Goal: Task Accomplishment & Management: Manage account settings

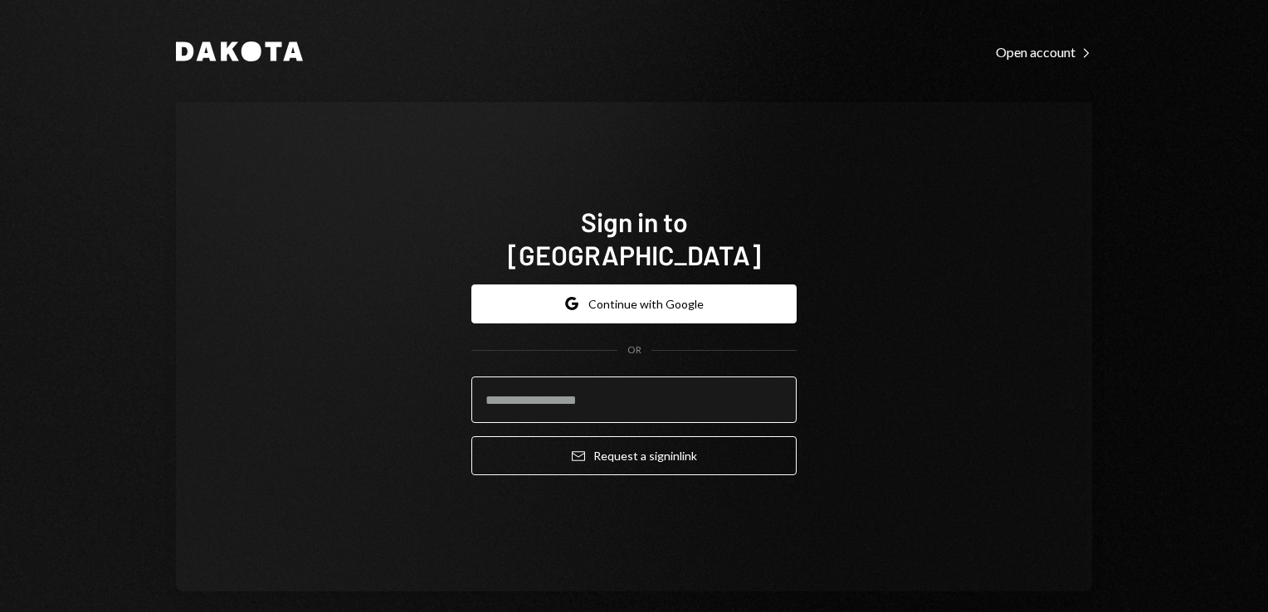
click at [559, 377] on input "email" at bounding box center [633, 400] width 325 height 46
type input "**********"
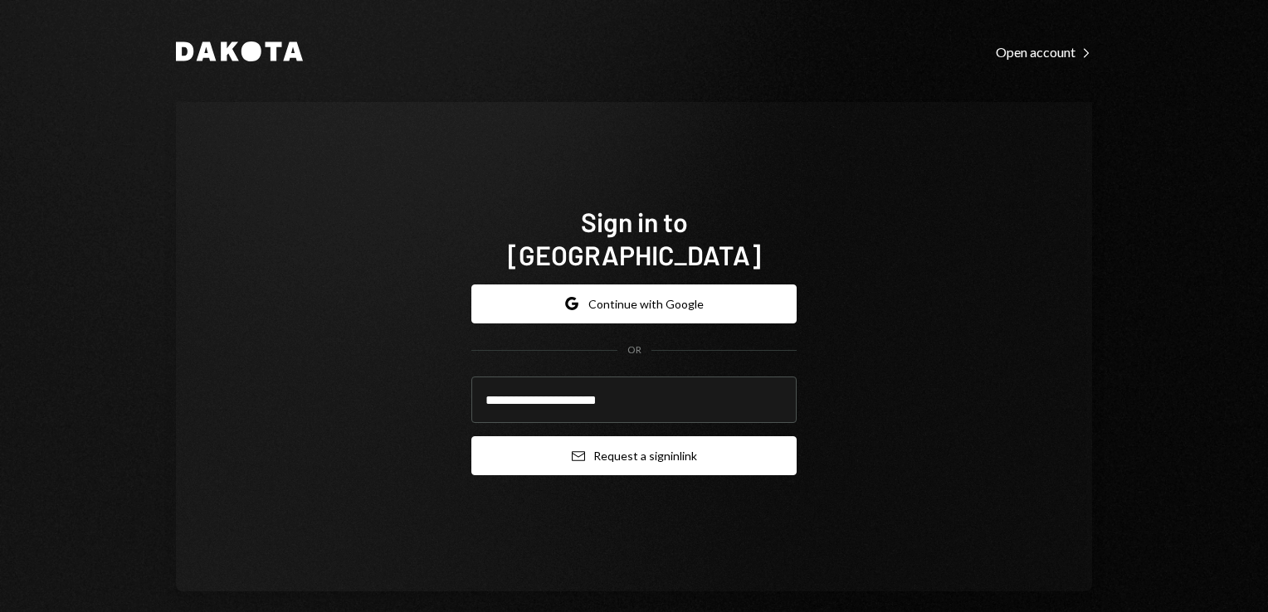
click at [699, 440] on button "Email Request a sign in link" at bounding box center [633, 456] width 325 height 39
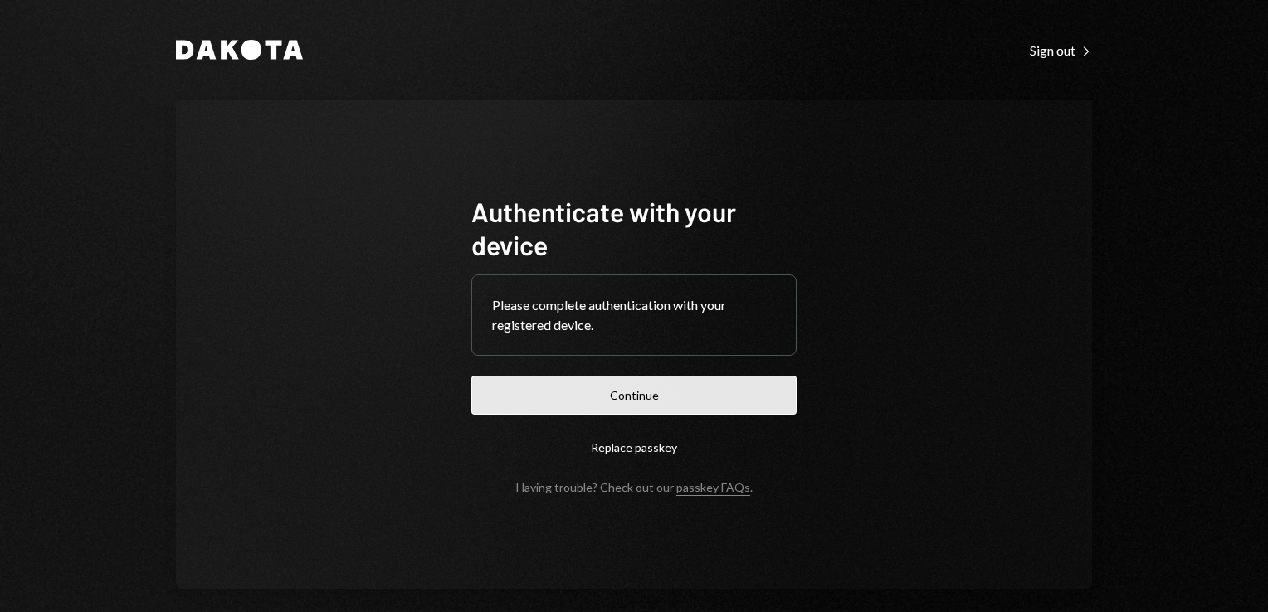
click at [578, 405] on button "Continue" at bounding box center [633, 395] width 325 height 39
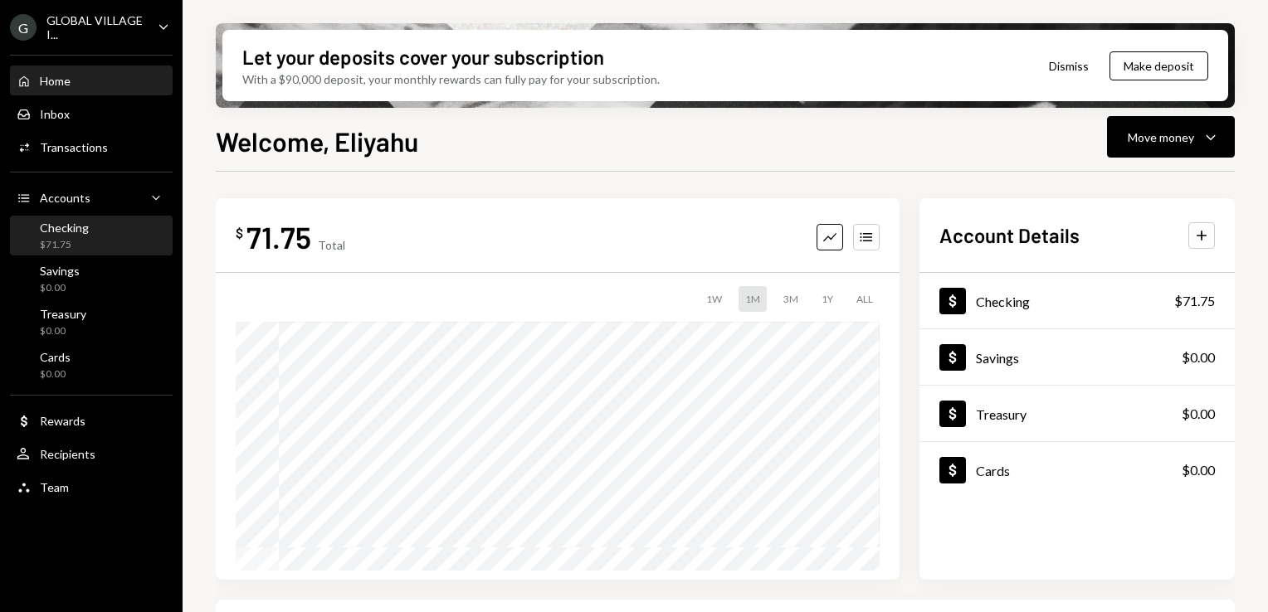
click at [120, 242] on div "Checking $71.75" at bounding box center [91, 237] width 149 height 32
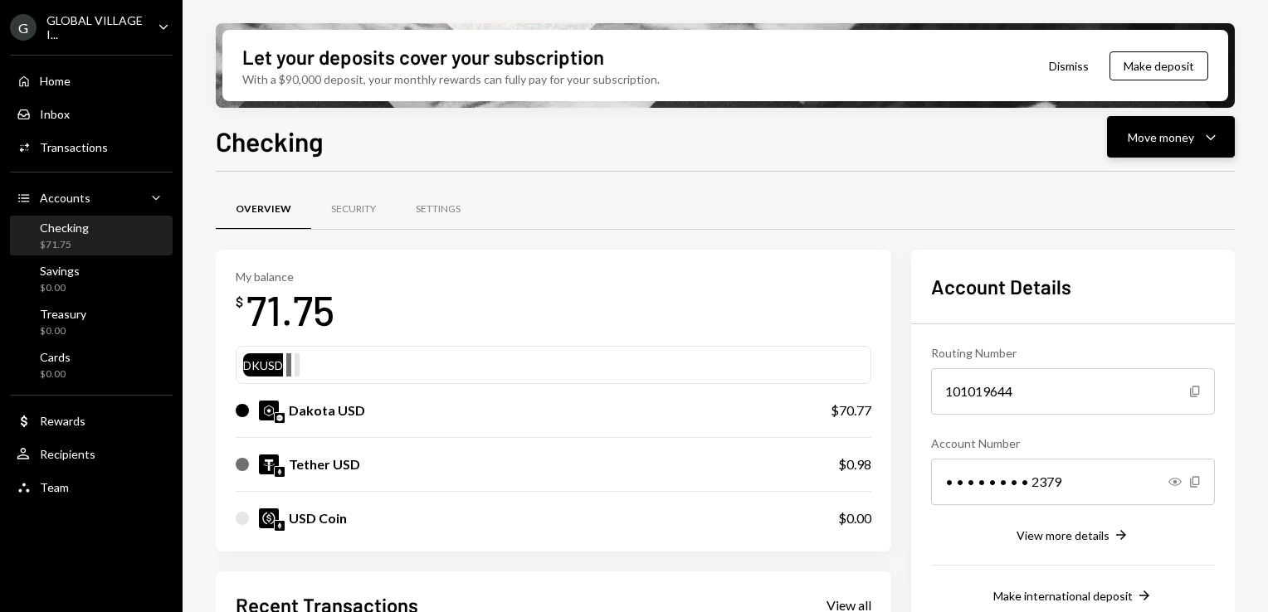
click at [1181, 148] on button "Move money Caret Down" at bounding box center [1171, 136] width 128 height 41
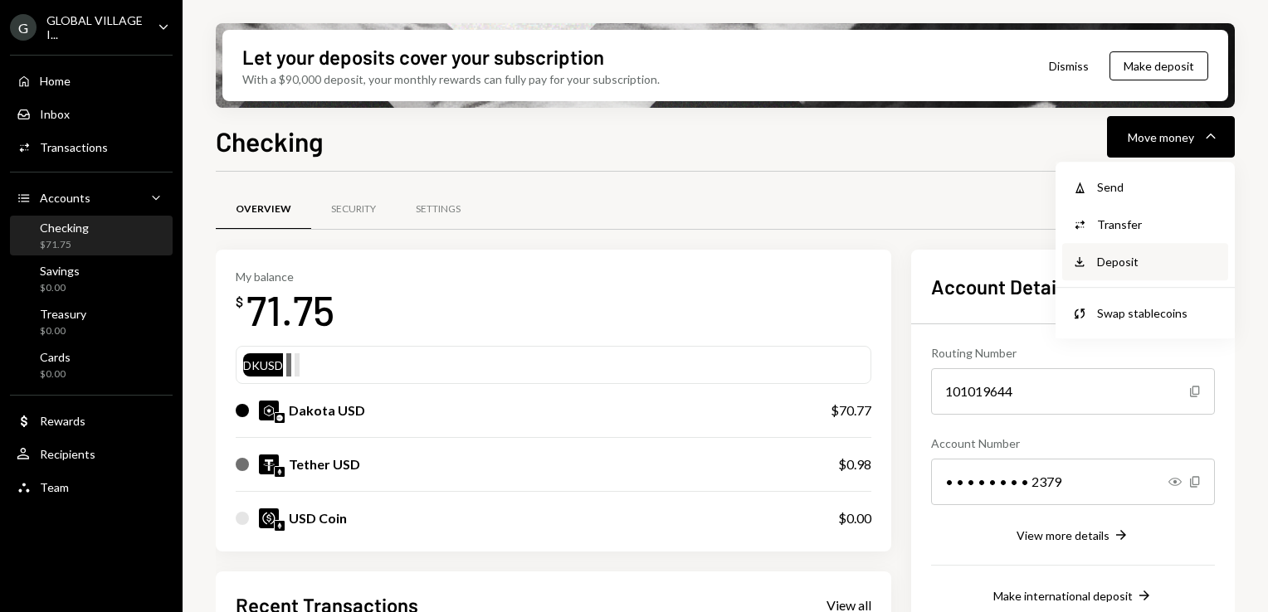
click at [1111, 264] on div "Deposit" at bounding box center [1157, 261] width 121 height 17
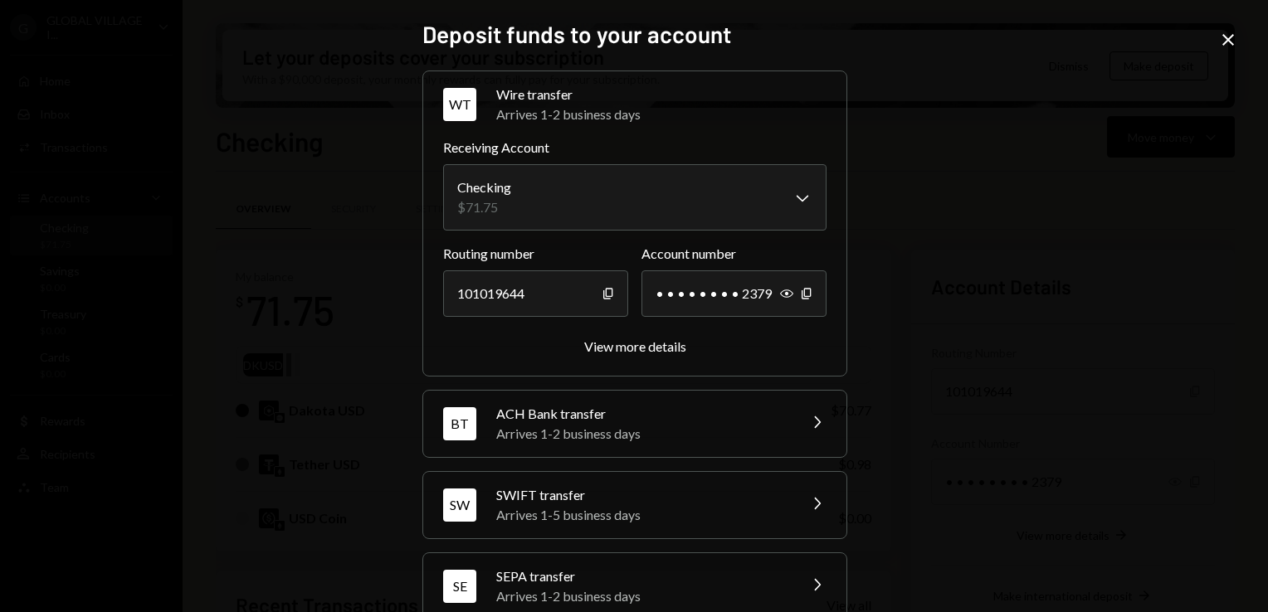
scroll to position [113, 0]
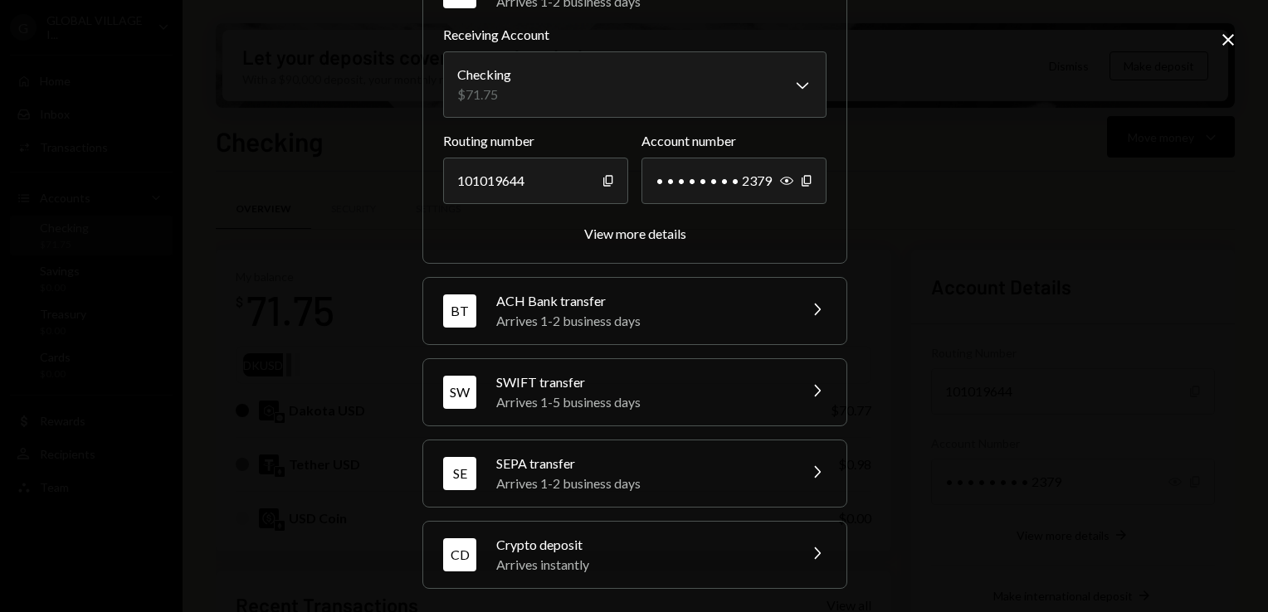
click at [535, 555] on div "Arrives instantly" at bounding box center [641, 565] width 290 height 20
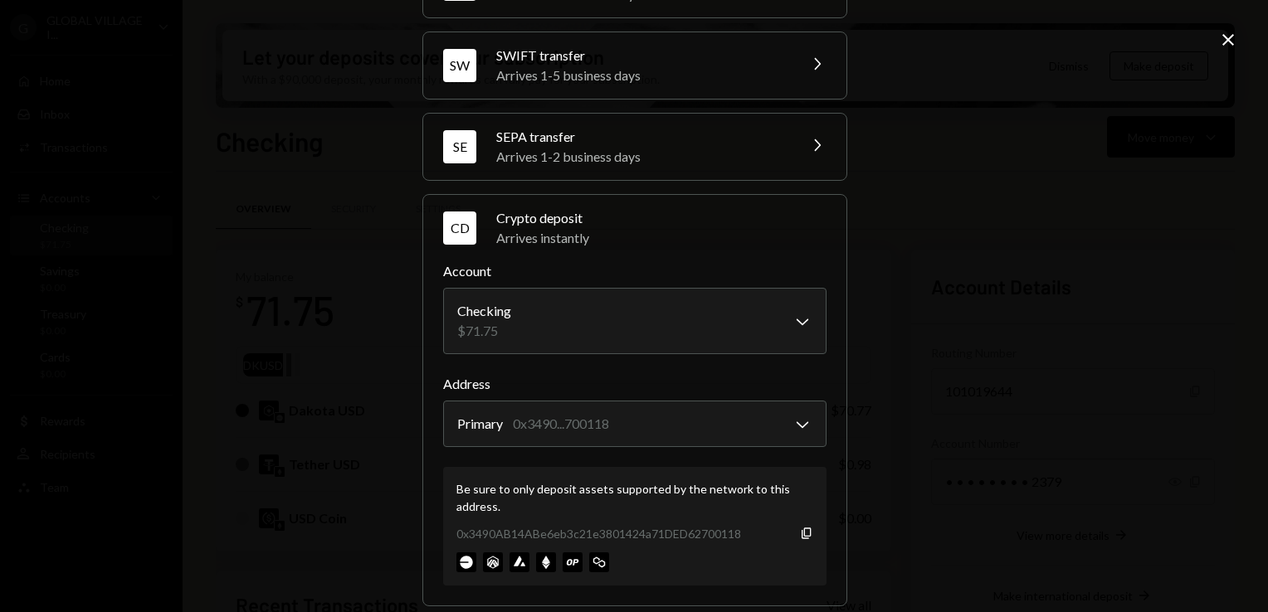
scroll to position [209, 0]
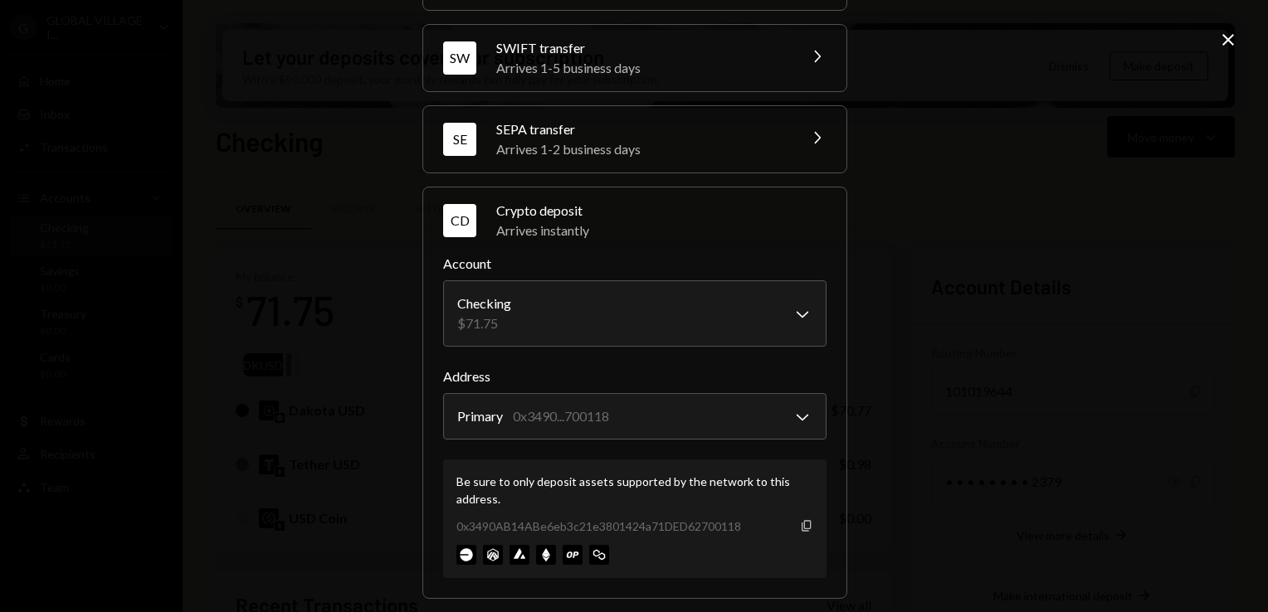
click at [800, 525] on icon "Copy" at bounding box center [806, 526] width 13 height 13
click at [1225, 39] on icon "Close" at bounding box center [1228, 40] width 20 height 20
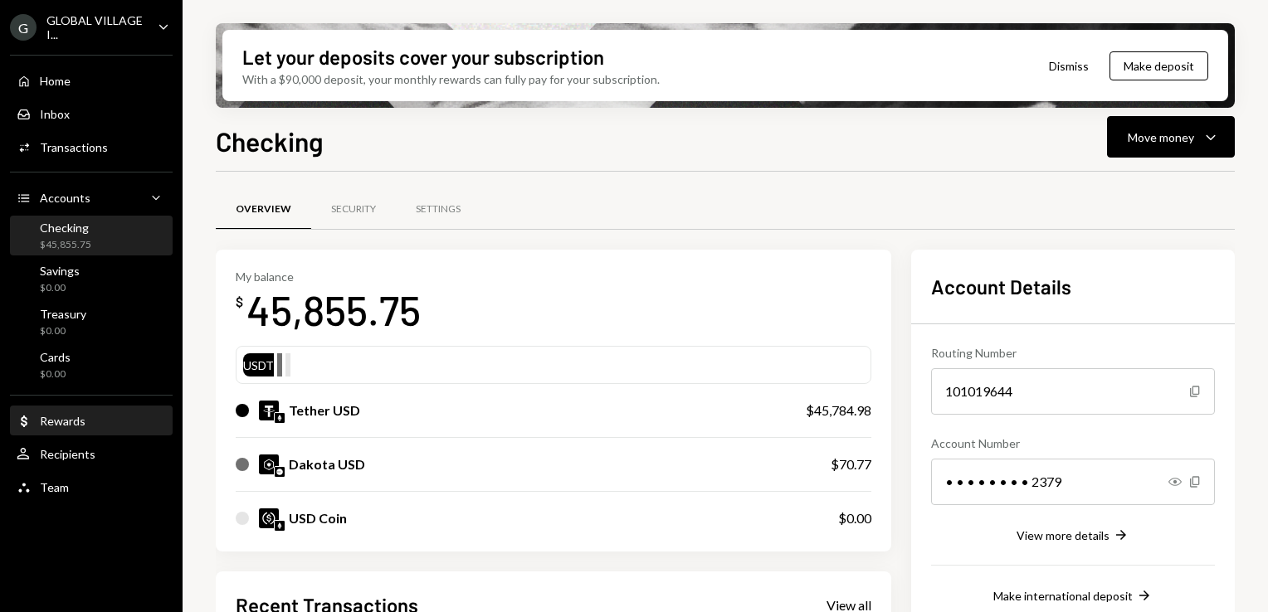
click at [72, 424] on div "Rewards" at bounding box center [63, 421] width 46 height 14
